Goal: Check status: Check status

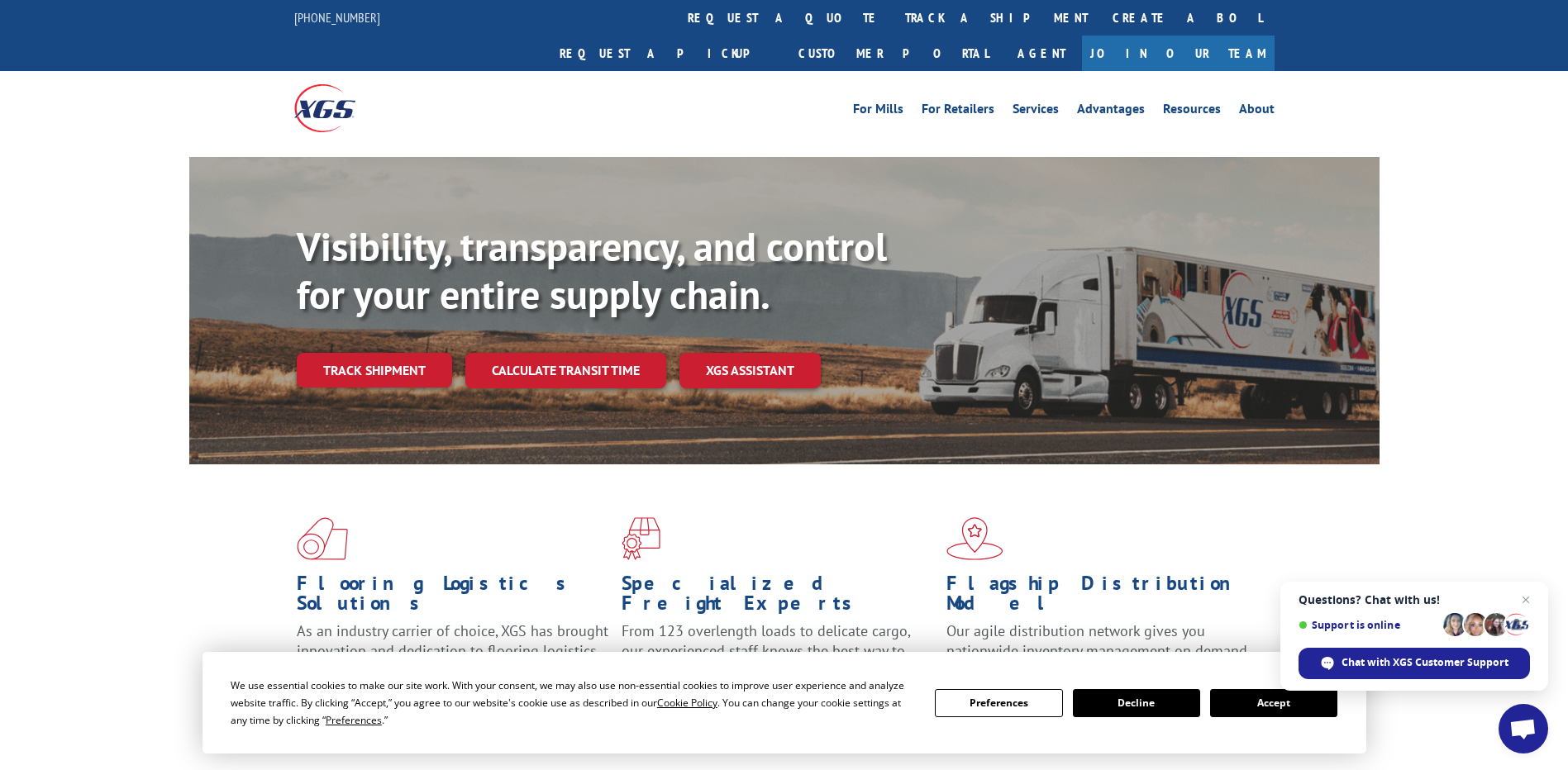
click at [1257, 713] on button "Accept" at bounding box center [1274, 704] width 127 height 28
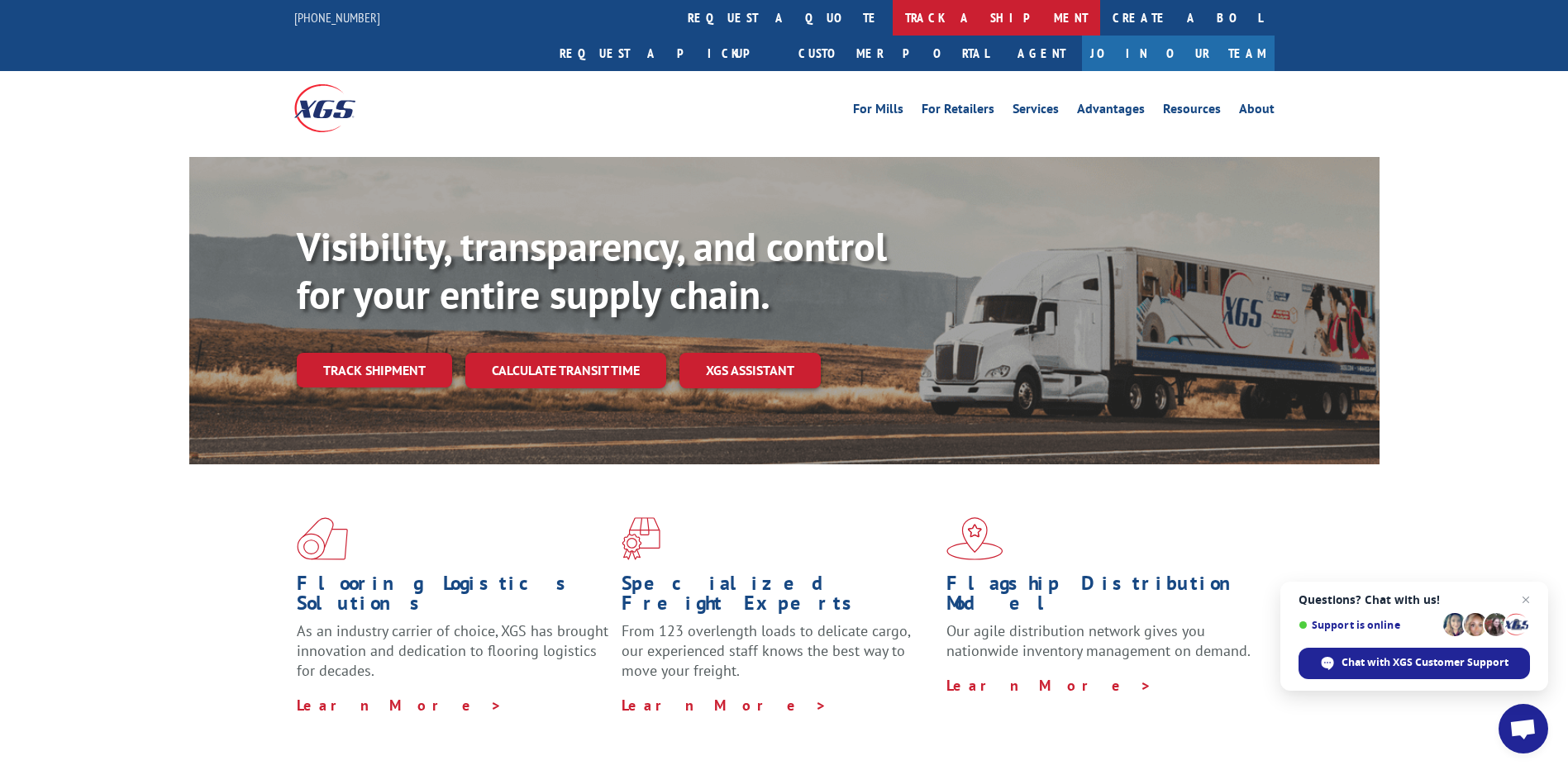
click at [893, 16] on link "track a shipment" at bounding box center [996, 17] width 208 height 35
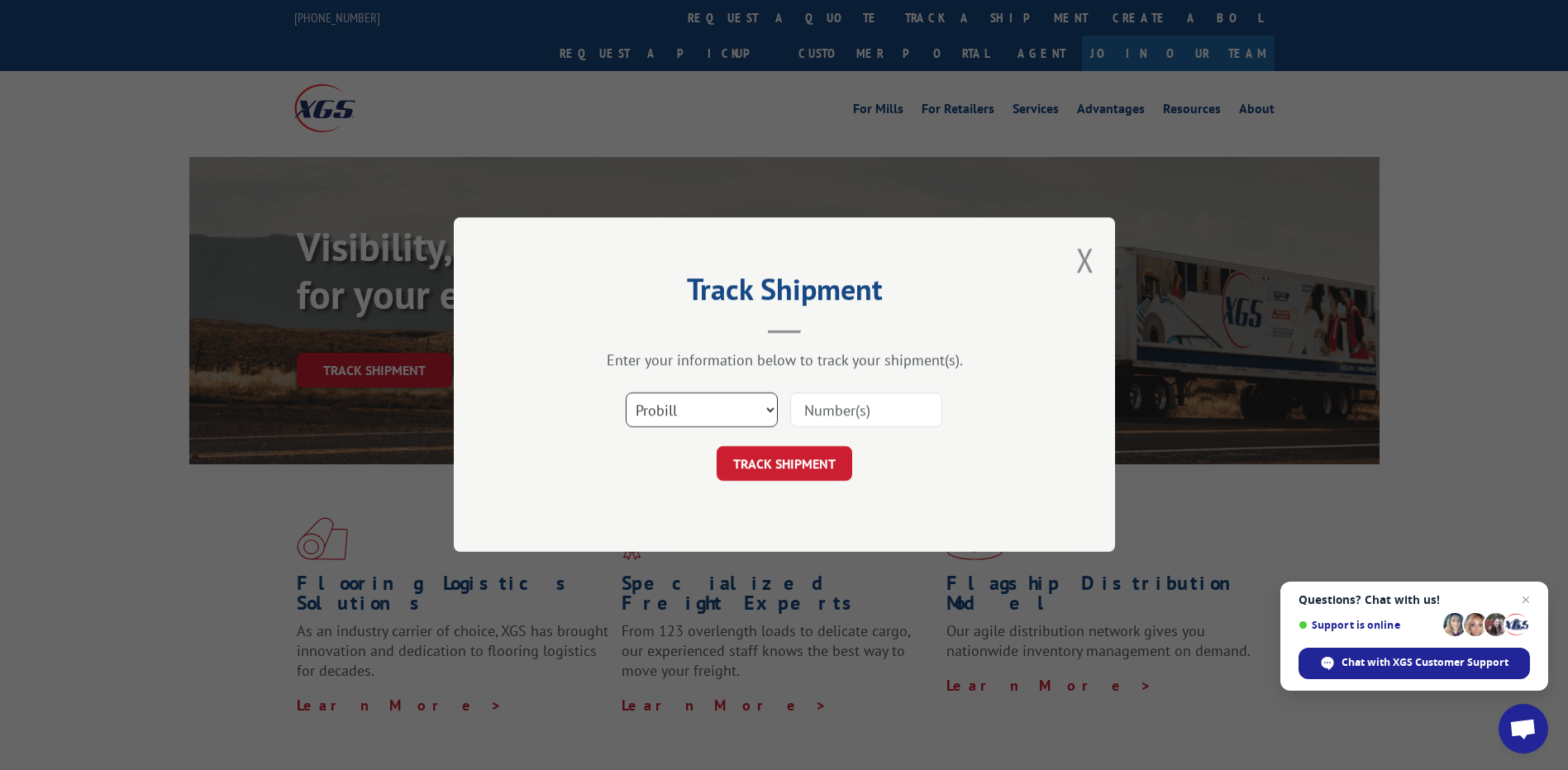
click at [762, 413] on select "Select category... Probill BOL PO" at bounding box center [702, 411] width 152 height 35
click at [626, 394] on select "Select category... Probill BOL PO" at bounding box center [702, 411] width 152 height 35
click at [830, 408] on input at bounding box center [866, 411] width 152 height 35
click at [1083, 252] on button "Close modal" at bounding box center [1085, 260] width 18 height 44
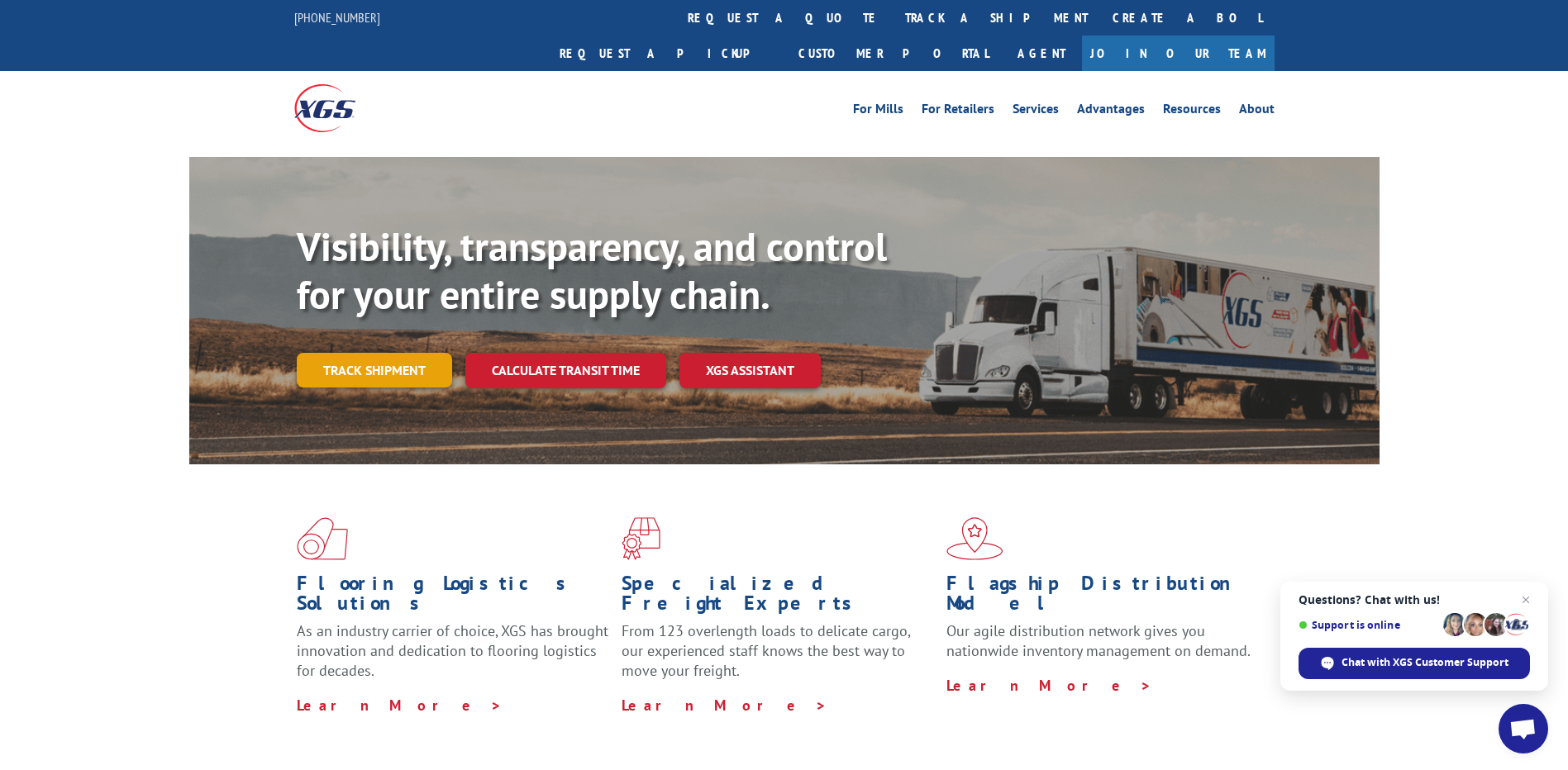
click at [360, 353] on link "Track shipment" at bounding box center [375, 370] width 156 height 35
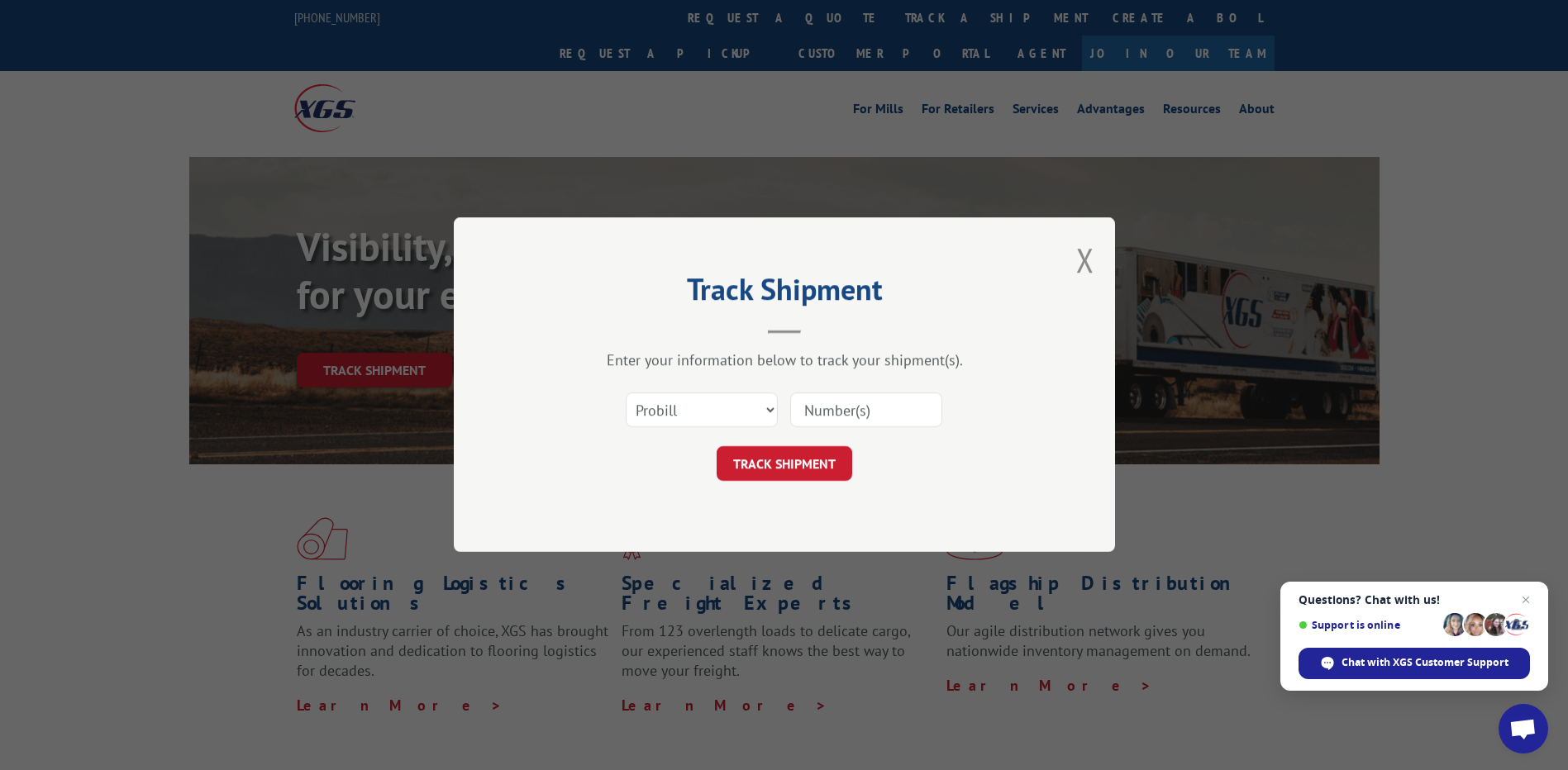
click at [828, 412] on input at bounding box center [866, 411] width 152 height 35
click at [832, 416] on input at bounding box center [866, 411] width 152 height 35
paste input "528196344"
type input "528196344"
click at [784, 455] on button "TRACK SHIPMENT" at bounding box center [784, 464] width 136 height 35
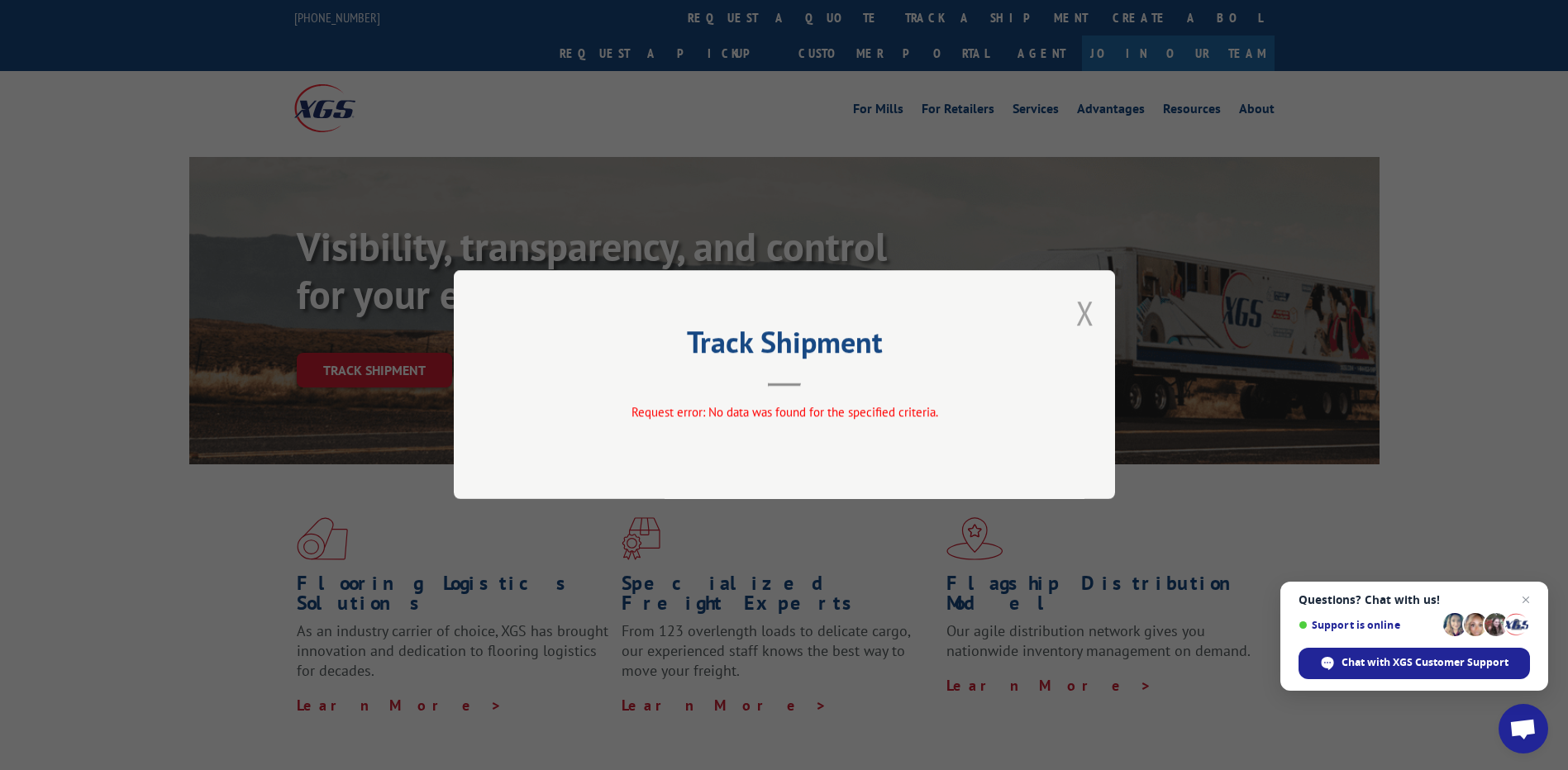
click at [1078, 313] on button "Close modal" at bounding box center [1085, 313] width 18 height 44
